Goal: Task Accomplishment & Management: Manage account settings

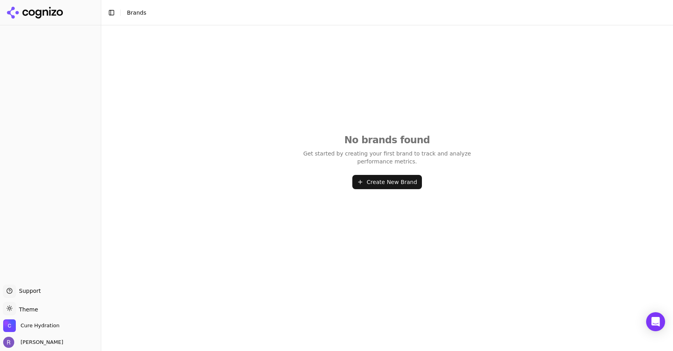
click at [577, 69] on div "No brands found Get started by creating your first brand to track and analyze p…" at bounding box center [387, 161] width 572 height 272
click at [401, 183] on button "Create New Brand" at bounding box center [387, 182] width 70 height 14
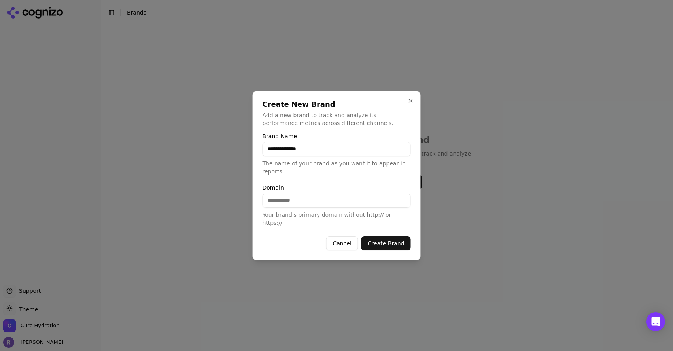
type input "**********"
click at [302, 206] on input "Domain" at bounding box center [337, 200] width 148 height 14
paste input "**********"
drag, startPoint x: 286, startPoint y: 204, endPoint x: 262, endPoint y: 204, distance: 23.7
click at [262, 204] on div "**********" at bounding box center [337, 175] width 168 height 169
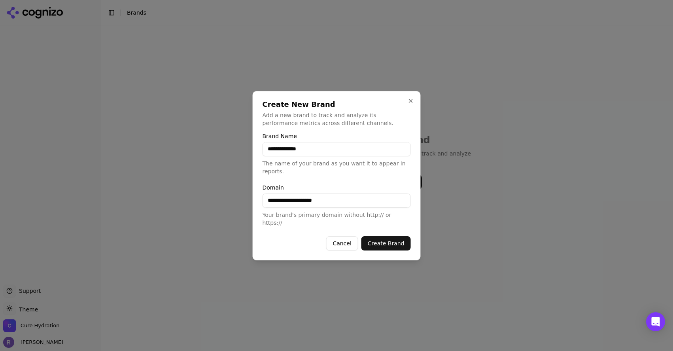
click at [397, 240] on button "Create Brand" at bounding box center [386, 243] width 49 height 14
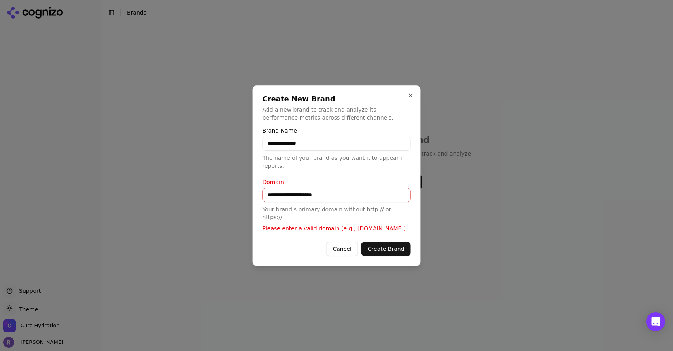
click at [360, 197] on input "**********" at bounding box center [337, 195] width 148 height 14
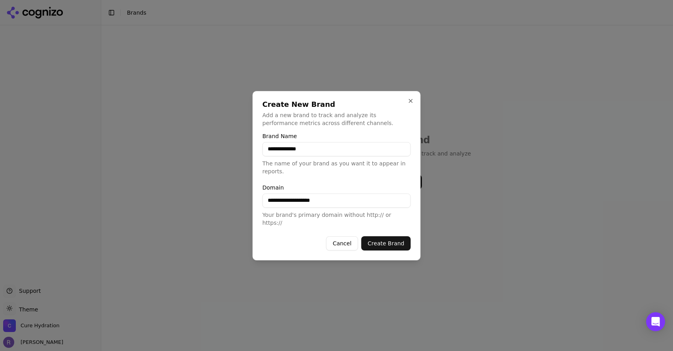
type input "**********"
click at [391, 240] on button "Create Brand" at bounding box center [386, 243] width 49 height 14
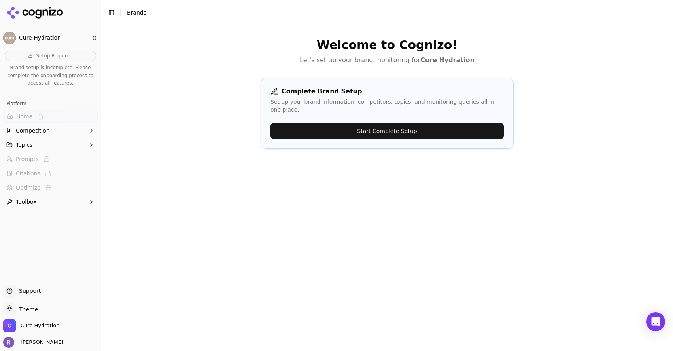
scroll to position [25, 0]
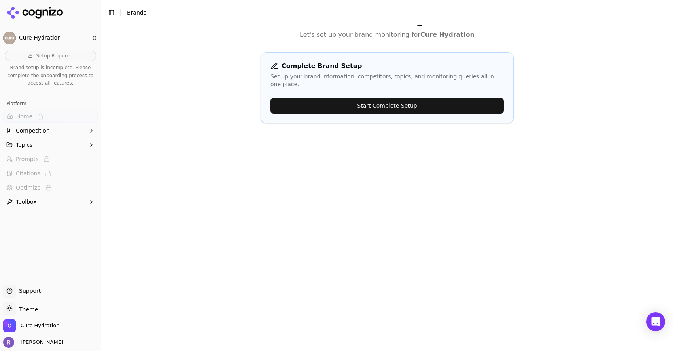
click at [352, 98] on button "Start Complete Setup" at bounding box center [387, 106] width 233 height 16
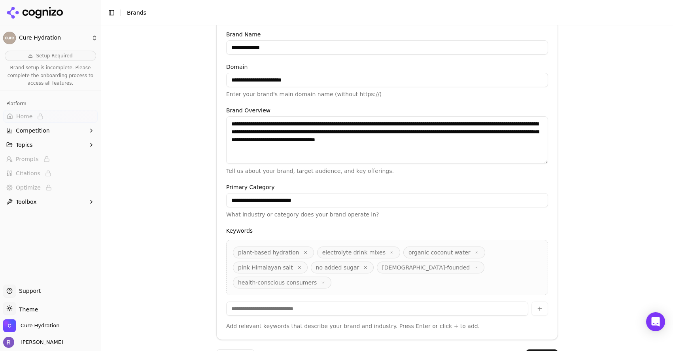
scroll to position [160, 0]
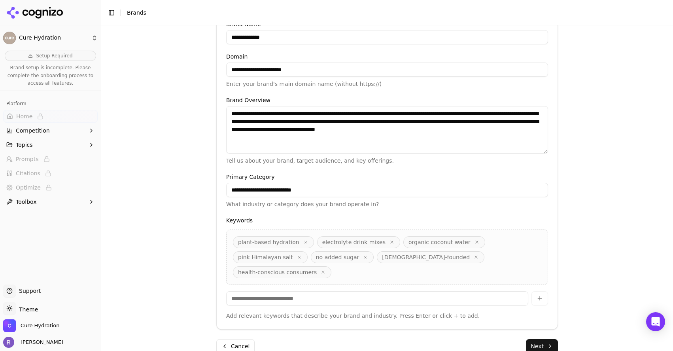
click at [541, 316] on button "Next" at bounding box center [542, 346] width 32 height 14
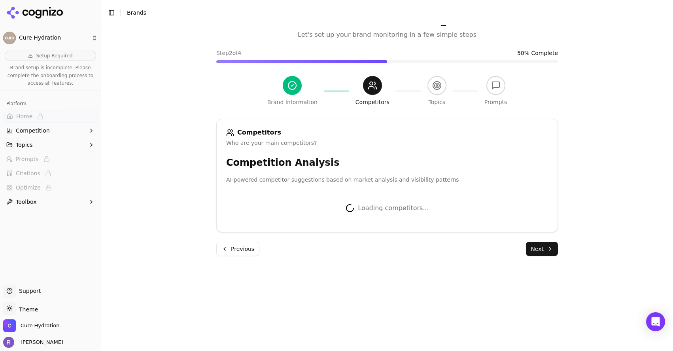
scroll to position [159, 0]
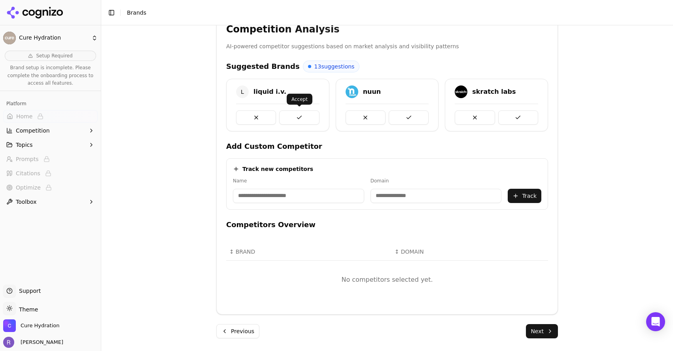
click at [298, 116] on button at bounding box center [299, 117] width 40 height 14
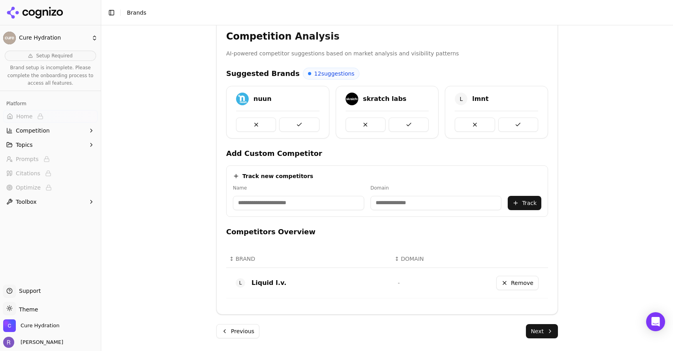
scroll to position [152, 0]
click at [303, 123] on button at bounding box center [299, 124] width 40 height 14
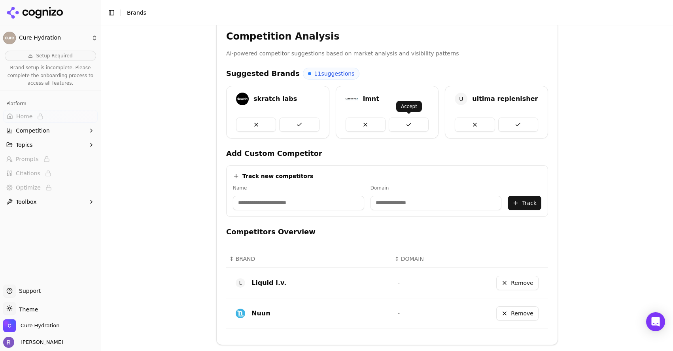
click at [412, 121] on button at bounding box center [409, 124] width 40 height 14
click at [414, 126] on button at bounding box center [409, 124] width 40 height 14
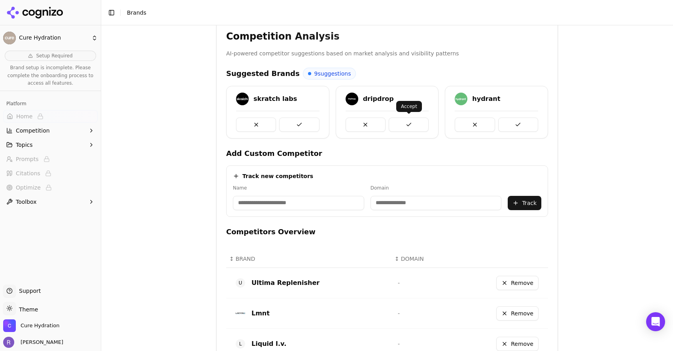
click at [417, 123] on button at bounding box center [409, 124] width 40 height 14
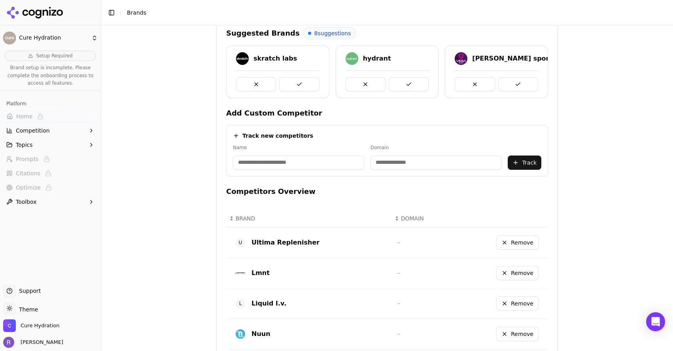
scroll to position [273, 0]
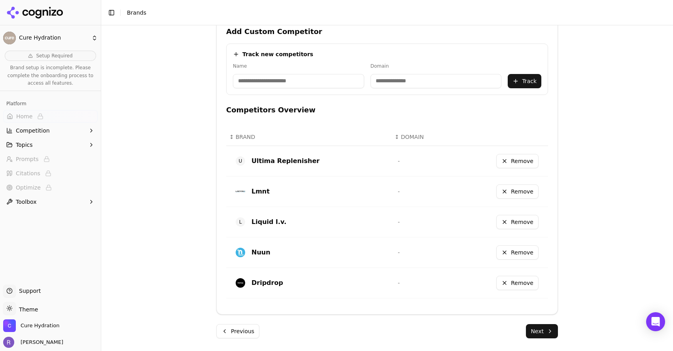
click at [540, 316] on button "Next" at bounding box center [542, 331] width 32 height 14
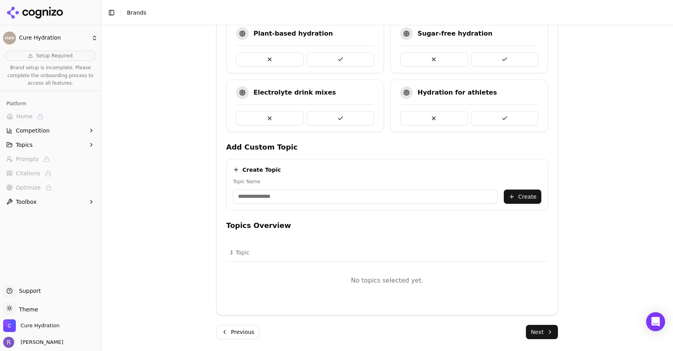
scroll to position [232, 0]
click at [535, 316] on button "Next" at bounding box center [542, 331] width 32 height 14
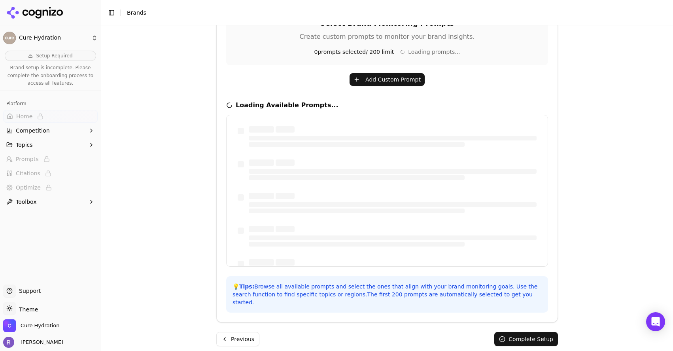
scroll to position [25, 0]
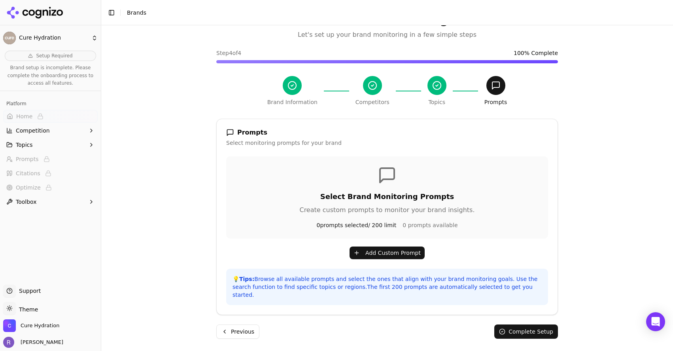
click at [249, 316] on button "Previous" at bounding box center [237, 331] width 43 height 14
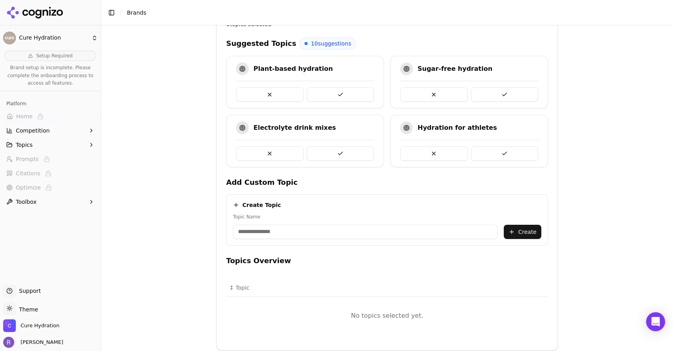
scroll to position [232, 0]
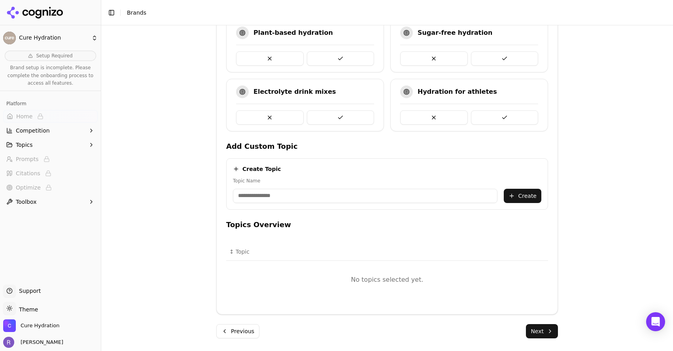
click at [549, 316] on button "Next" at bounding box center [542, 331] width 32 height 14
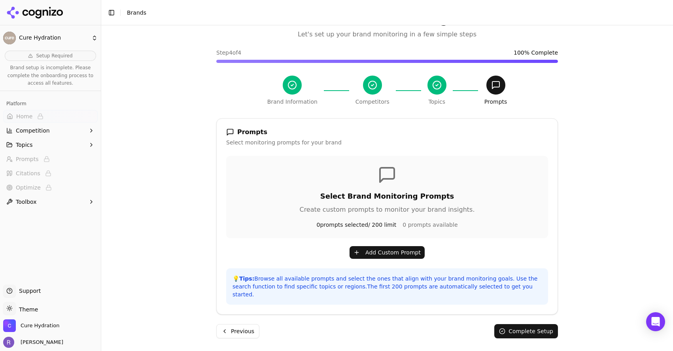
scroll to position [25, 0]
click at [245, 316] on button "Previous" at bounding box center [237, 331] width 43 height 14
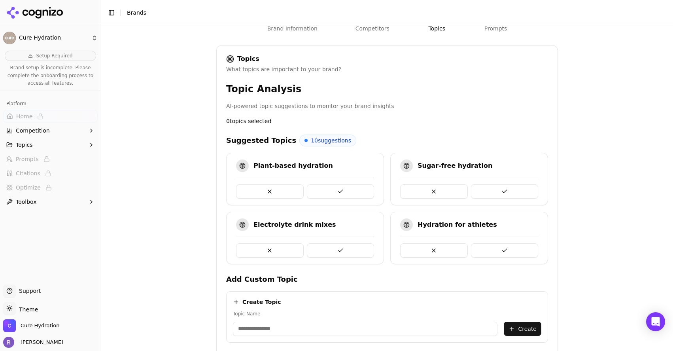
scroll to position [110, 0]
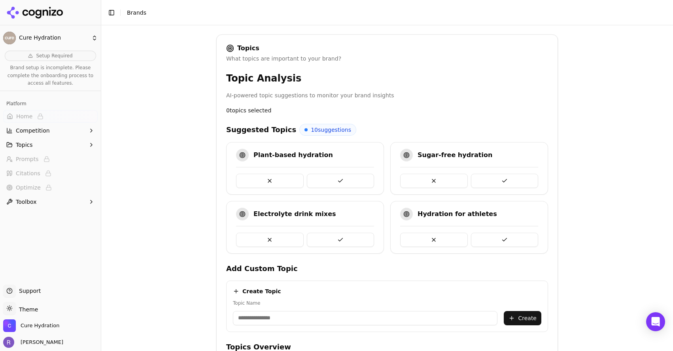
click at [350, 174] on button at bounding box center [341, 181] width 68 height 14
click at [530, 179] on button at bounding box center [505, 181] width 68 height 14
click at [333, 178] on button at bounding box center [341, 181] width 68 height 14
click at [526, 176] on button at bounding box center [505, 181] width 68 height 14
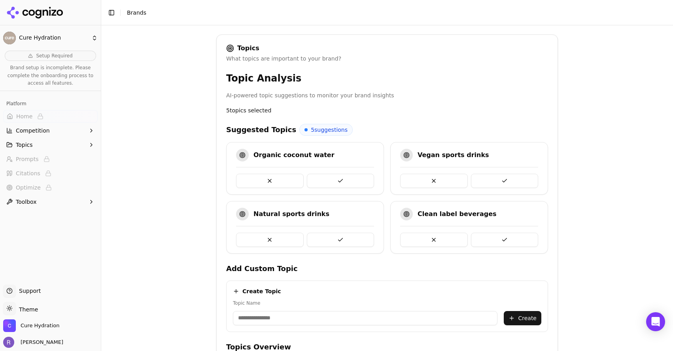
click at [350, 181] on button at bounding box center [341, 181] width 68 height 14
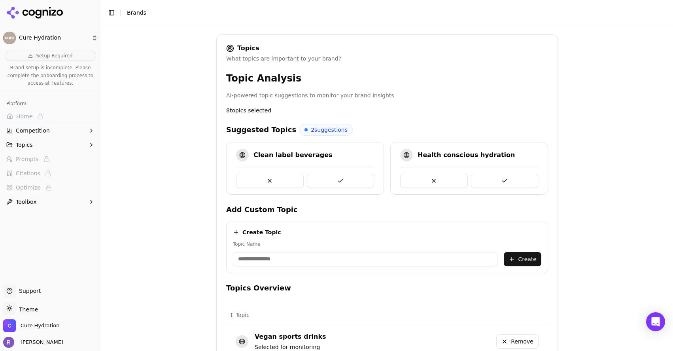
click at [350, 181] on button at bounding box center [341, 181] width 68 height 14
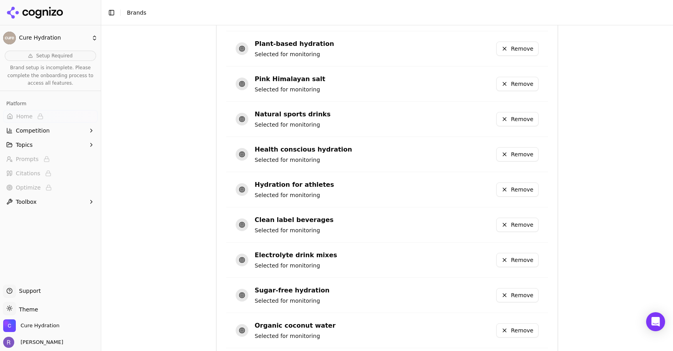
scroll to position [496, 0]
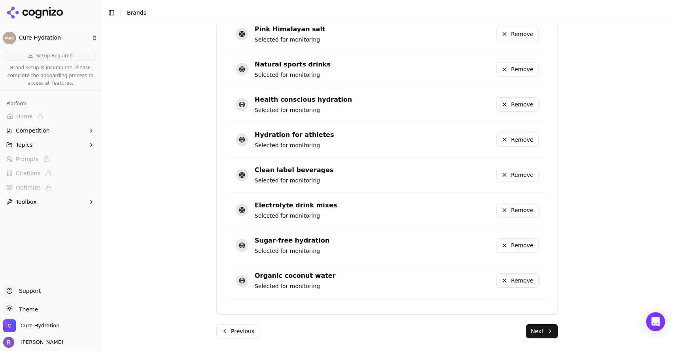
click at [542, 316] on button "Next" at bounding box center [542, 331] width 32 height 14
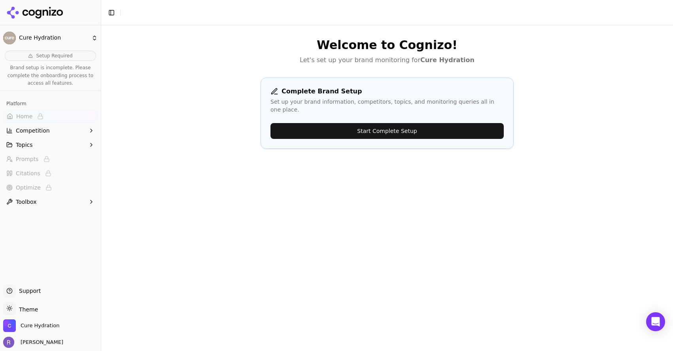
click at [396, 123] on button "Start Complete Setup" at bounding box center [387, 131] width 233 height 16
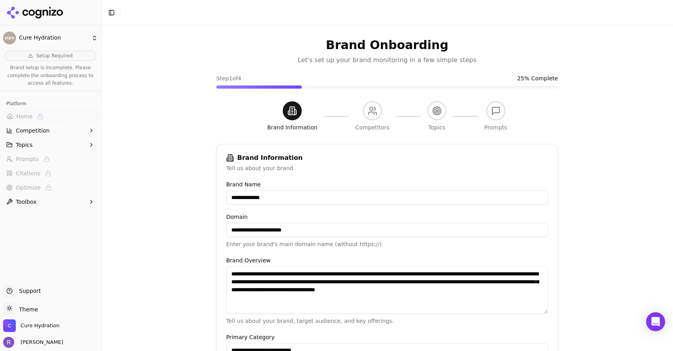
scroll to position [160, 0]
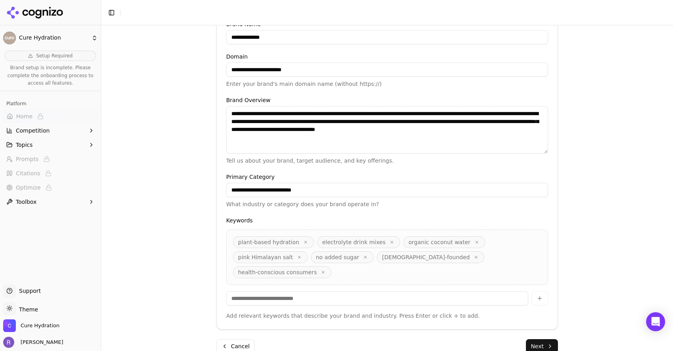
click at [546, 339] on button "Next" at bounding box center [542, 346] width 32 height 14
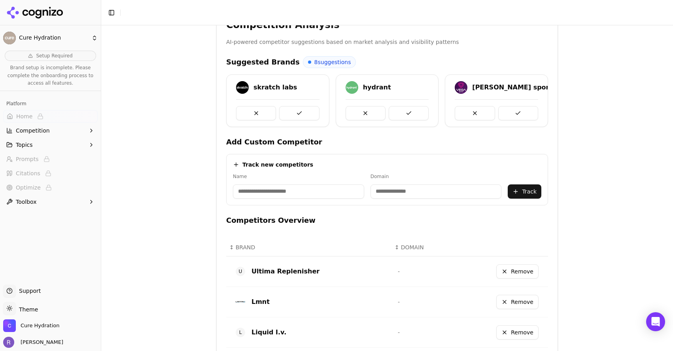
scroll to position [170, 0]
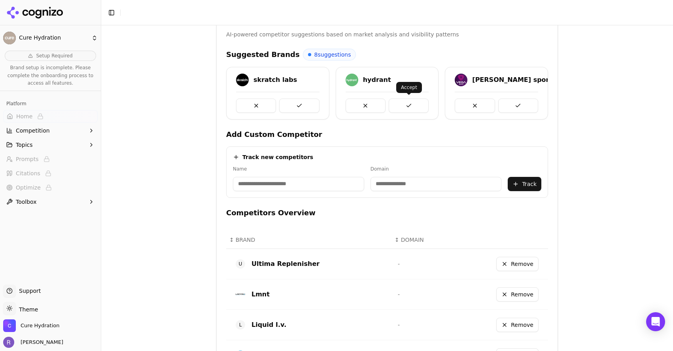
click at [414, 101] on button at bounding box center [409, 105] width 40 height 14
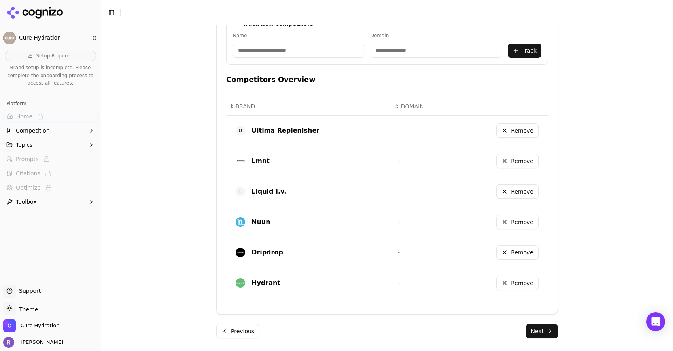
click at [547, 333] on button "Next" at bounding box center [542, 331] width 32 height 14
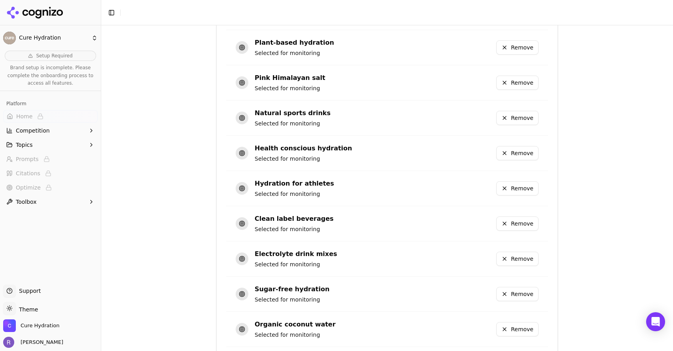
scroll to position [496, 0]
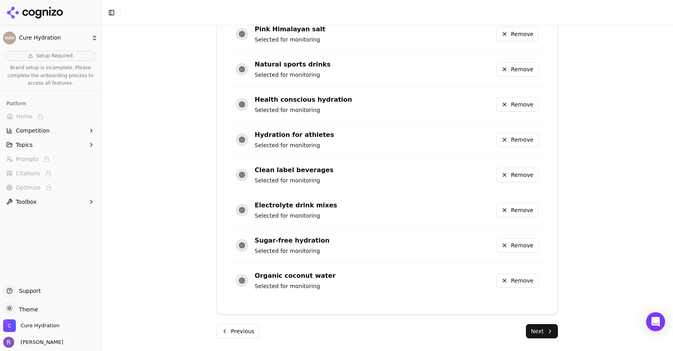
click at [551, 328] on button "Next" at bounding box center [542, 331] width 32 height 14
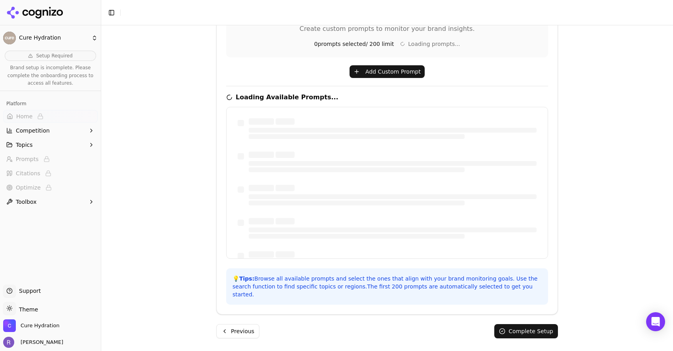
scroll to position [199, 0]
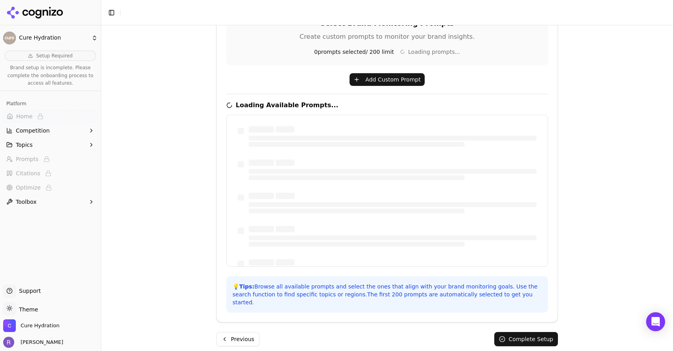
click at [189, 80] on div "Brand Onboarding Let's set up your brand monitoring in a few simple steps Step …" at bounding box center [387, 2] width 572 height 351
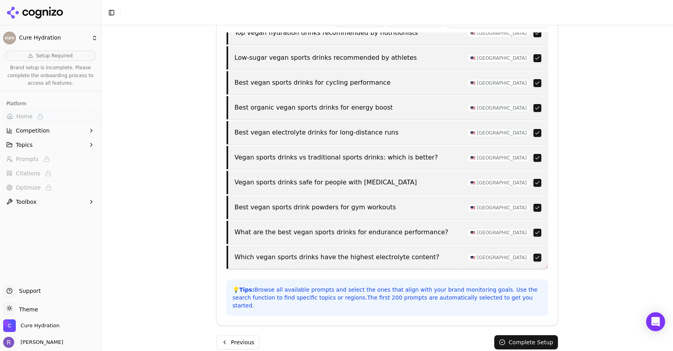
scroll to position [285, 0]
click at [542, 336] on button "Complete Setup" at bounding box center [526, 342] width 64 height 14
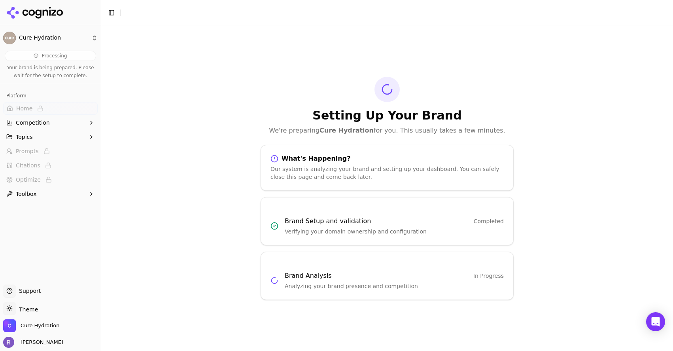
scroll to position [0, 0]
click at [32, 341] on span "[PERSON_NAME]" at bounding box center [40, 342] width 46 height 7
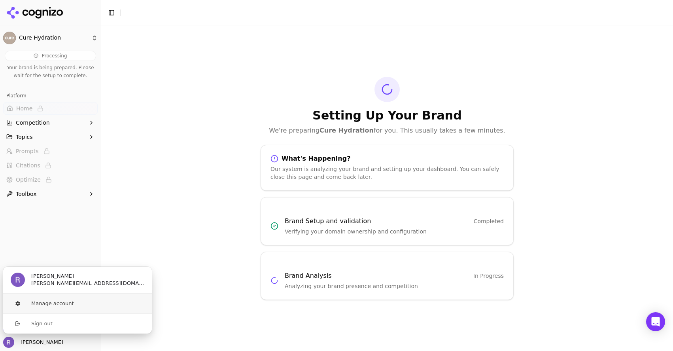
click at [36, 301] on button "Manage account" at bounding box center [78, 304] width 150 height 20
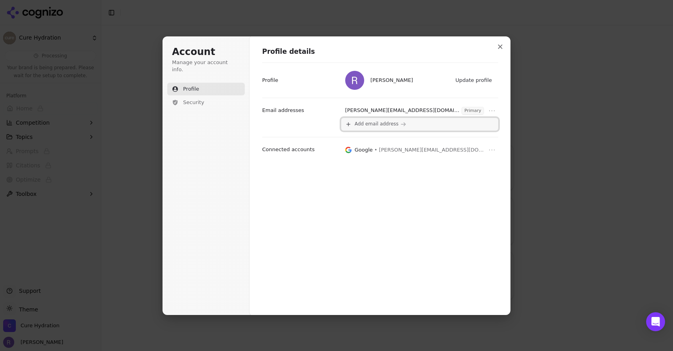
click at [363, 121] on span "Add email address" at bounding box center [377, 124] width 44 height 6
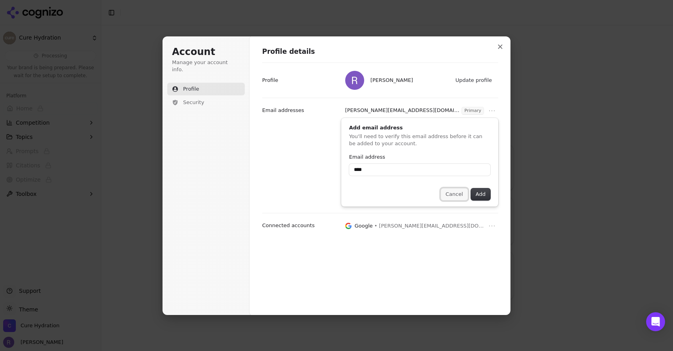
type input "****"
click at [456, 192] on button "Cancel" at bounding box center [454, 194] width 27 height 12
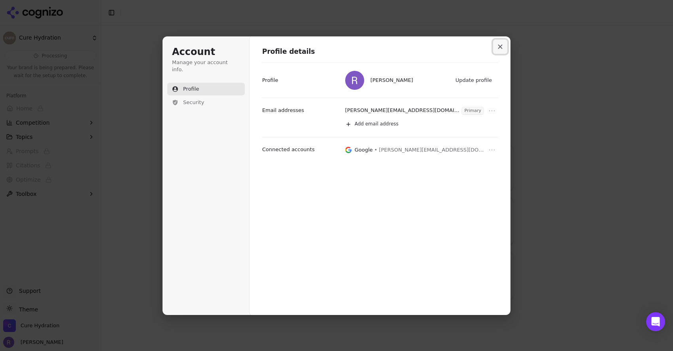
click at [501, 47] on icon "Close modal" at bounding box center [500, 46] width 4 height 4
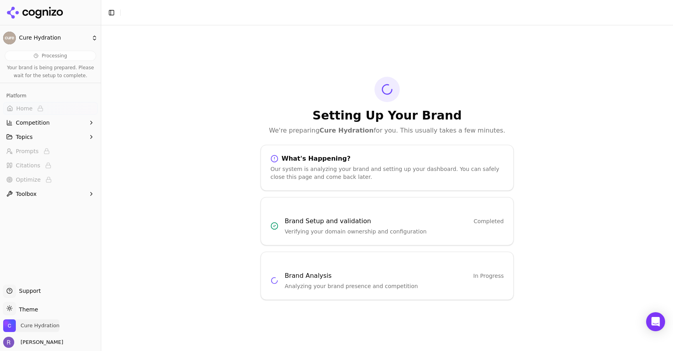
click at [31, 327] on span "Cure Hydration" at bounding box center [40, 325] width 39 height 7
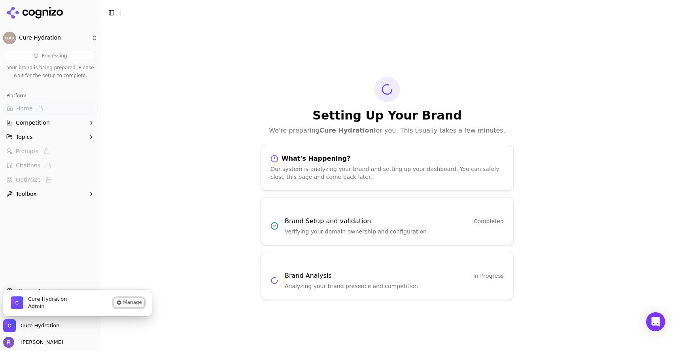
click at [122, 303] on icon "Cure Hydration is active" at bounding box center [119, 302] width 6 height 6
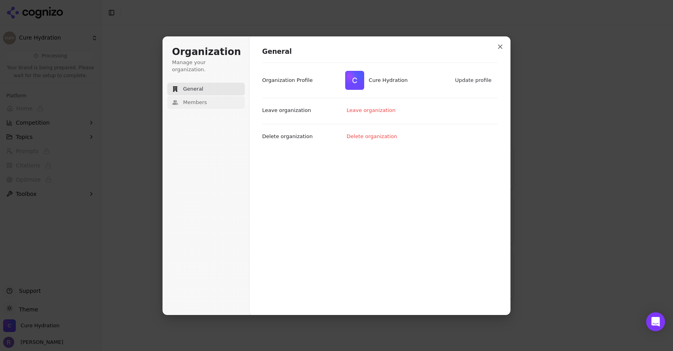
click at [211, 97] on button "Members" at bounding box center [206, 102] width 78 height 13
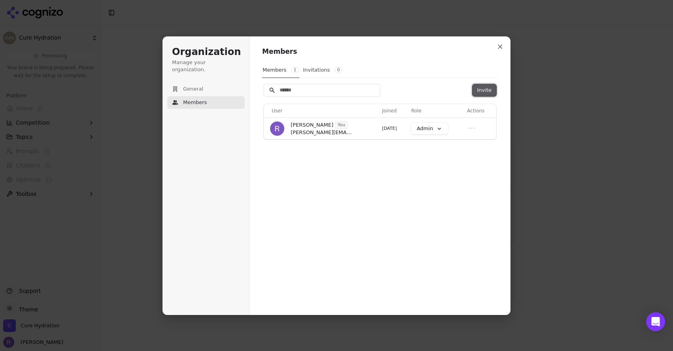
click at [483, 92] on button "Invite" at bounding box center [485, 90] width 24 height 12
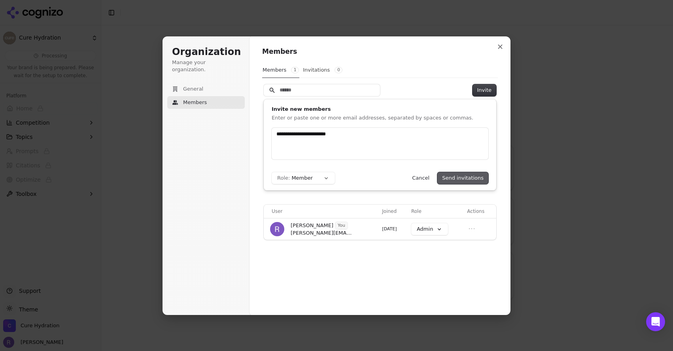
type input "**********"
click at [457, 175] on button "Send invitations" at bounding box center [463, 178] width 51 height 12
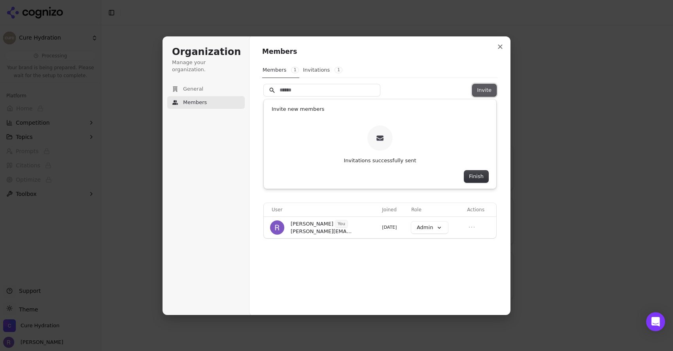
click at [483, 93] on button "Invite" at bounding box center [485, 90] width 24 height 12
click at [425, 256] on div "Members Members 1 Invitations 1 Invite Invite new members Invitations successfu…" at bounding box center [380, 175] width 261 height 279
click at [474, 174] on button "Finish" at bounding box center [476, 176] width 24 height 12
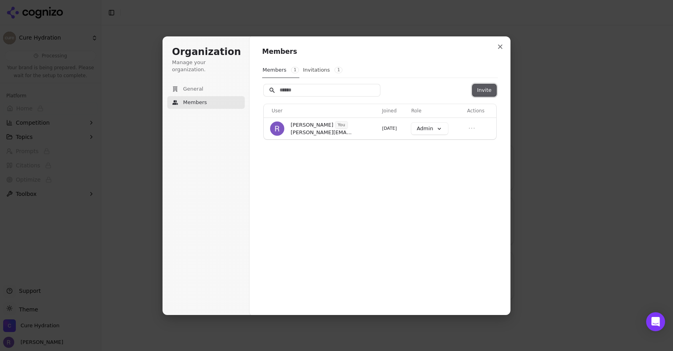
click at [485, 90] on button "Invite" at bounding box center [485, 90] width 24 height 12
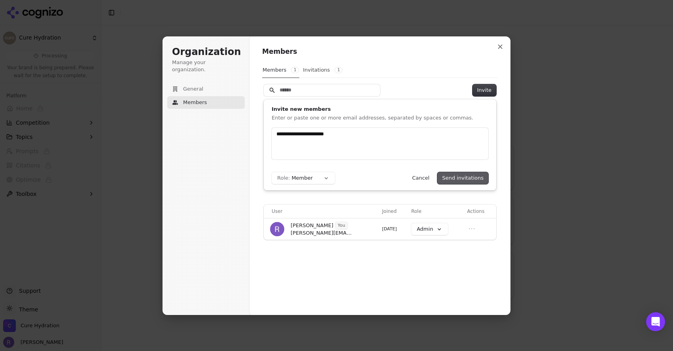
type input "**********"
click at [479, 177] on button "Send invitations" at bounding box center [463, 178] width 51 height 12
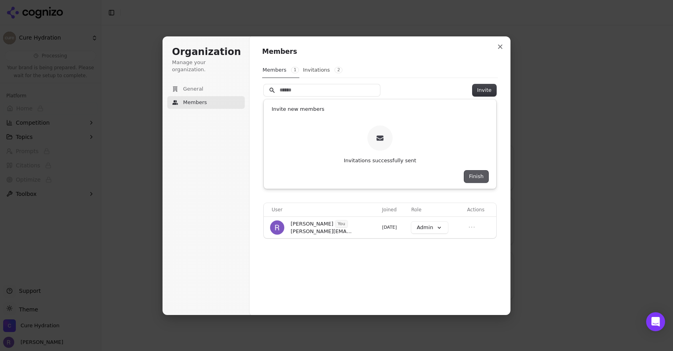
click at [477, 179] on button "Finish" at bounding box center [476, 176] width 24 height 12
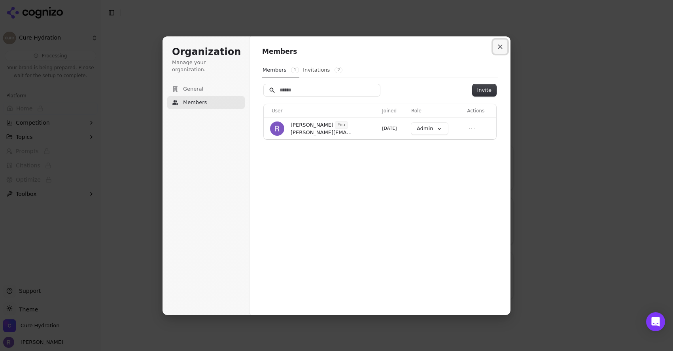
click at [501, 47] on icon "Close modal" at bounding box center [500, 46] width 5 height 5
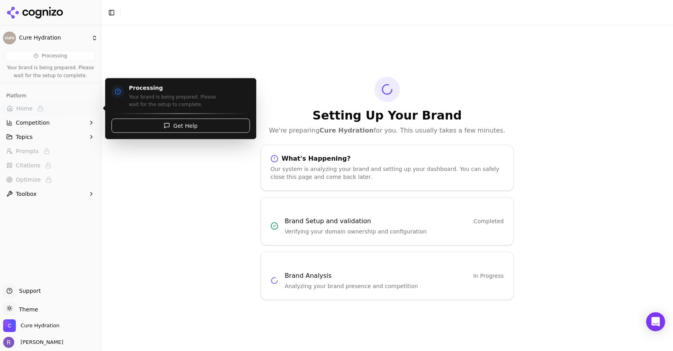
click at [24, 108] on span "Home" at bounding box center [24, 108] width 16 height 8
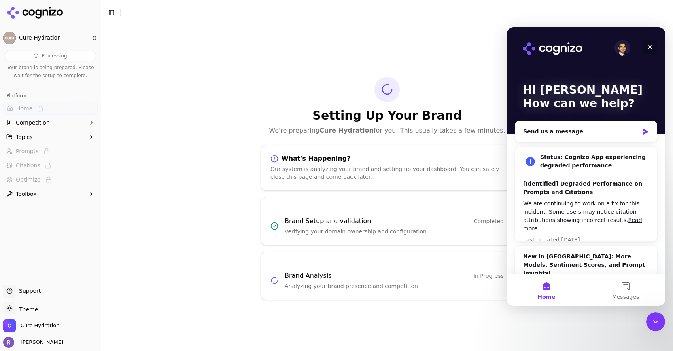
click at [650, 45] on icon "Close" at bounding box center [650, 47] width 6 height 6
